Goal: Information Seeking & Learning: Check status

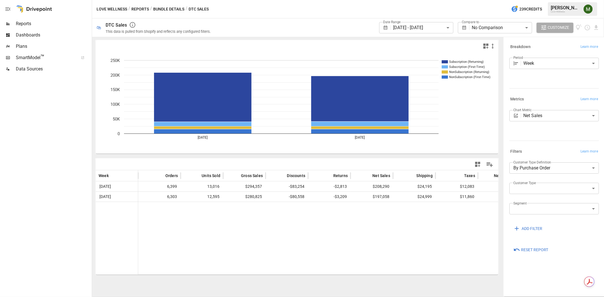
click at [167, 8] on button "Bundle Details" at bounding box center [168, 9] width 31 height 7
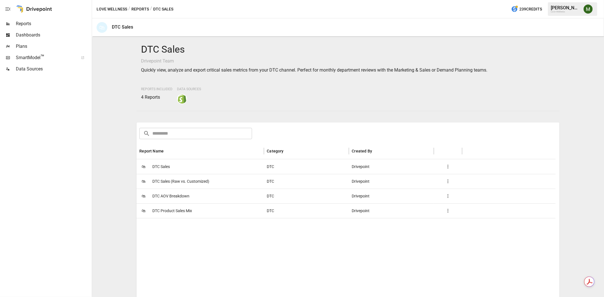
click at [144, 10] on button "Reports" at bounding box center [140, 9] width 18 height 7
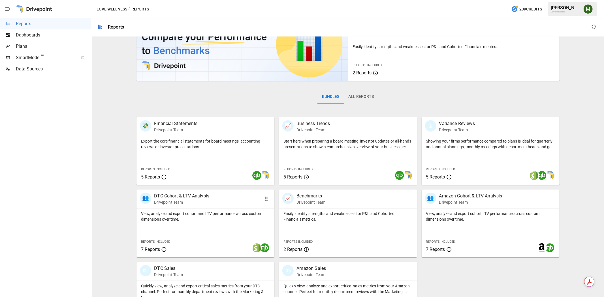
scroll to position [69, 0]
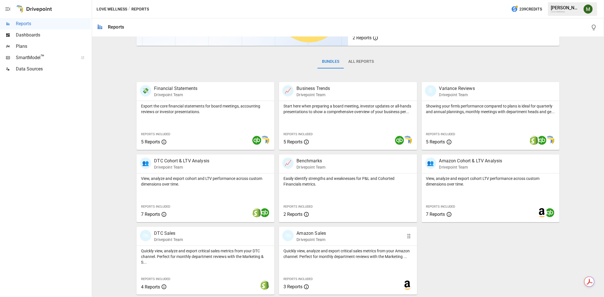
click at [293, 231] on div "🛍 Amazon Sales Drivepoint Team" at bounding box center [336, 236] width 109 height 12
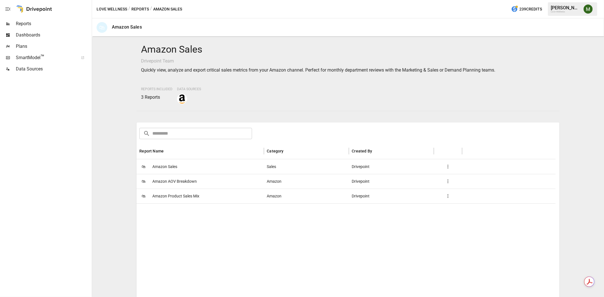
click at [162, 167] on span "Amazon Sales" at bounding box center [164, 167] width 25 height 14
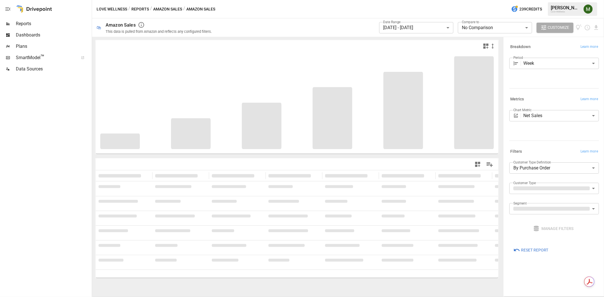
click at [400, 0] on body "**********" at bounding box center [302, 0] width 604 height 0
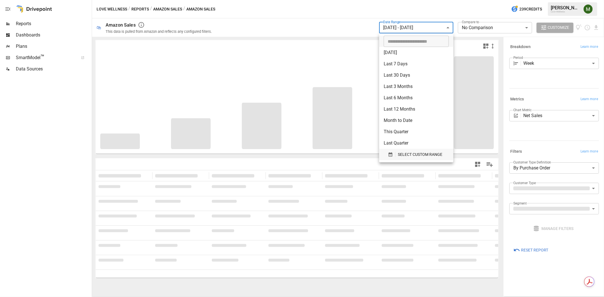
click at [388, 155] on icon "button" at bounding box center [390, 154] width 5 height 5
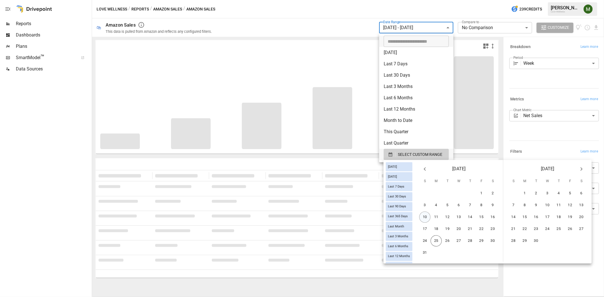
click at [431, 216] on button "10" at bounding box center [425, 217] width 11 height 11
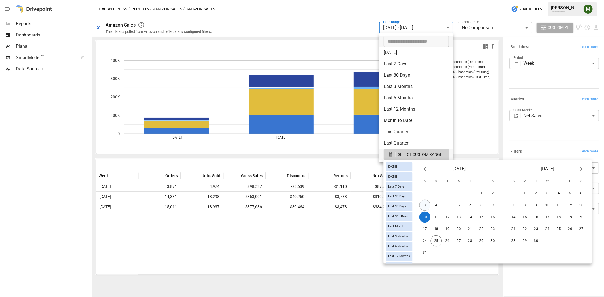
click at [431, 205] on button "3" at bounding box center [425, 205] width 11 height 11
click at [496, 224] on button "23" at bounding box center [493, 229] width 11 height 11
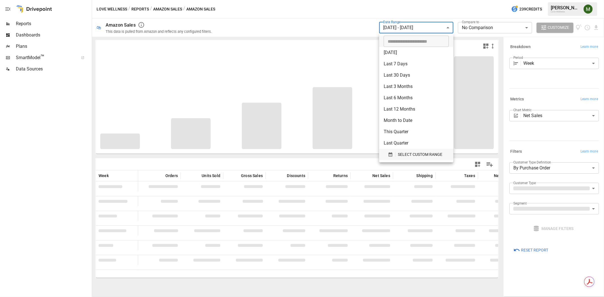
click at [394, 152] on div "button" at bounding box center [392, 154] width 8 height 5
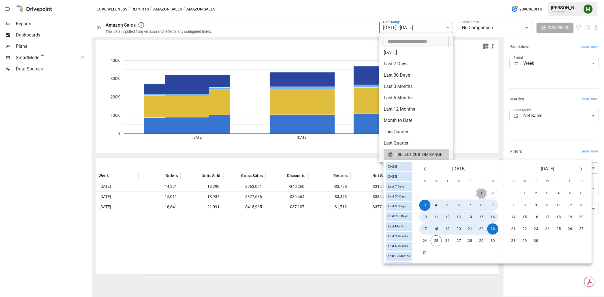
click at [484, 191] on button "1" at bounding box center [481, 193] width 11 height 11
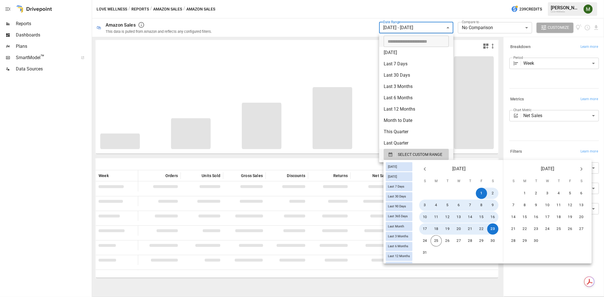
click at [480, 284] on div at bounding box center [302, 148] width 604 height 297
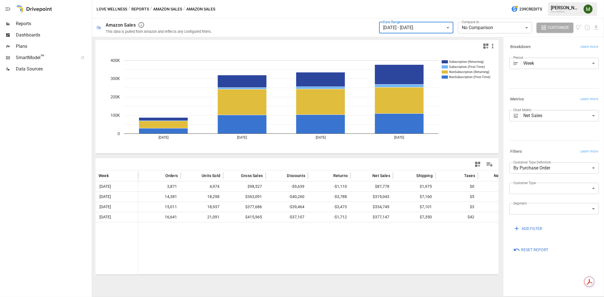
click at [545, 0] on body "**********" at bounding box center [302, 0] width 604 height 0
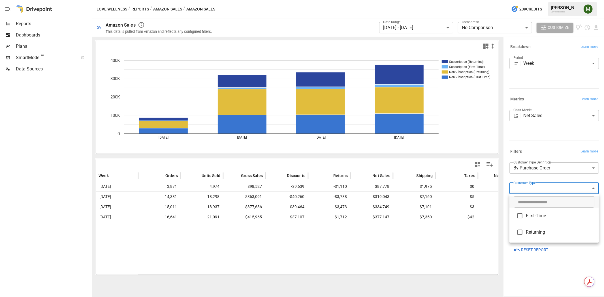
click at [541, 214] on span "First-Time" at bounding box center [560, 216] width 69 height 7
type input "**********"
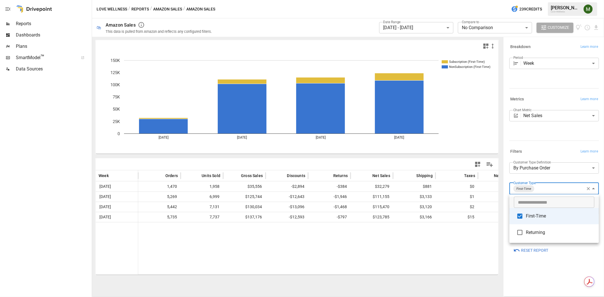
click at [484, 249] on div at bounding box center [302, 148] width 604 height 297
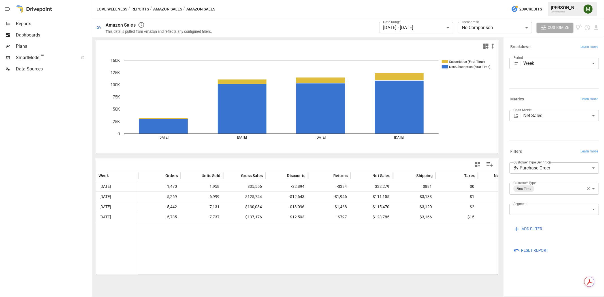
click at [588, 188] on icon "button" at bounding box center [588, 188] width 5 height 5
